Goal: Transaction & Acquisition: Register for event/course

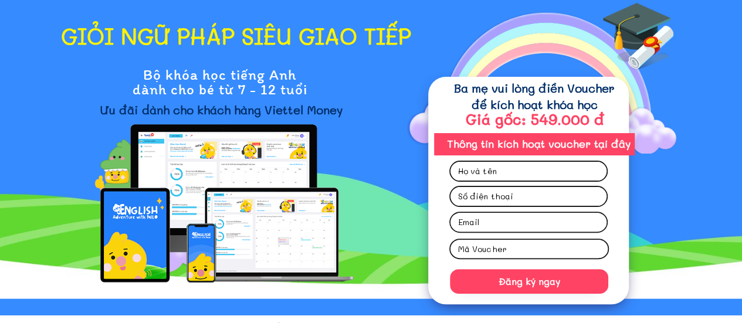
scroll to position [69, 0]
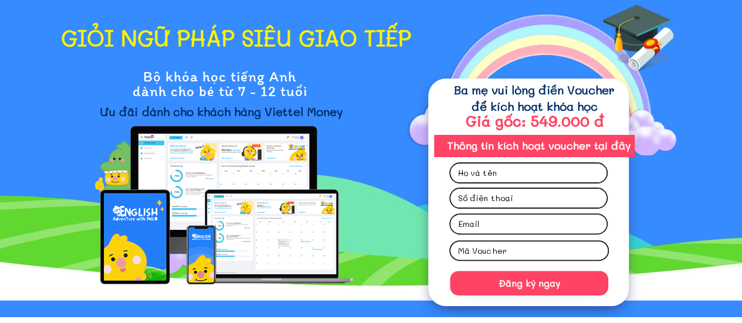
click at [489, 177] on input "text" at bounding box center [528, 173] width 147 height 19
drag, startPoint x: 531, startPoint y: 170, endPoint x: 449, endPoint y: 172, distance: 82.2
click at [449, 172] on div "Đăng ký ngay [PERSON_NAME]" at bounding box center [528, 193] width 201 height 228
type input "[PERSON_NAME]"
click at [488, 198] on input "tel" at bounding box center [528, 198] width 147 height 19
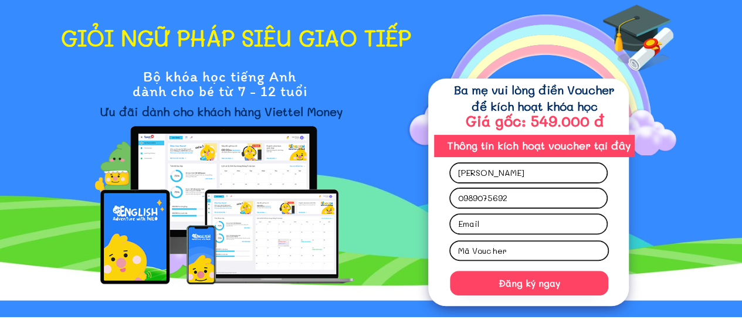
type input "0989075692"
click at [467, 224] on input "email" at bounding box center [528, 224] width 147 height 19
type input "[EMAIL_ADDRESS][DOMAIN_NAME]"
click at [478, 252] on input "text" at bounding box center [529, 251] width 148 height 18
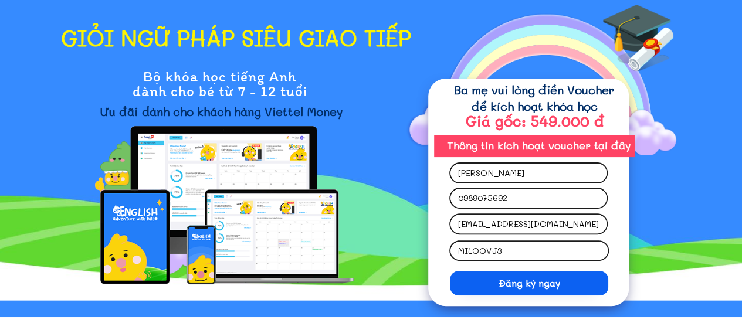
type input "MILOOVJ3"
click at [531, 285] on p "Đăng ký ngay" at bounding box center [529, 283] width 158 height 25
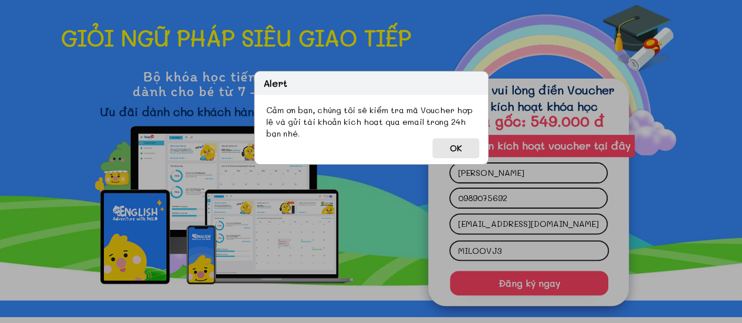
click at [452, 146] on button "OK" at bounding box center [456, 149] width 47 height 20
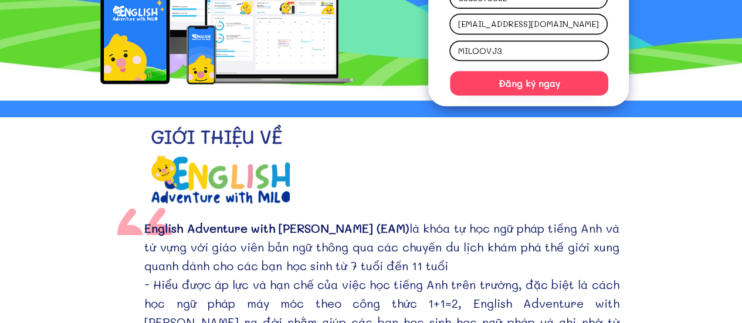
scroll to position [269, 0]
